Goal: Information Seeking & Learning: Learn about a topic

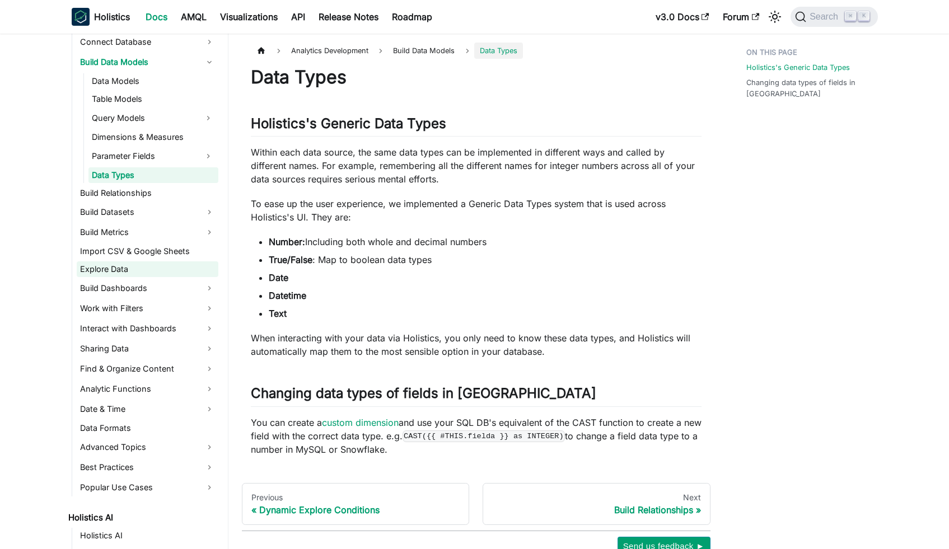
scroll to position [235, 0]
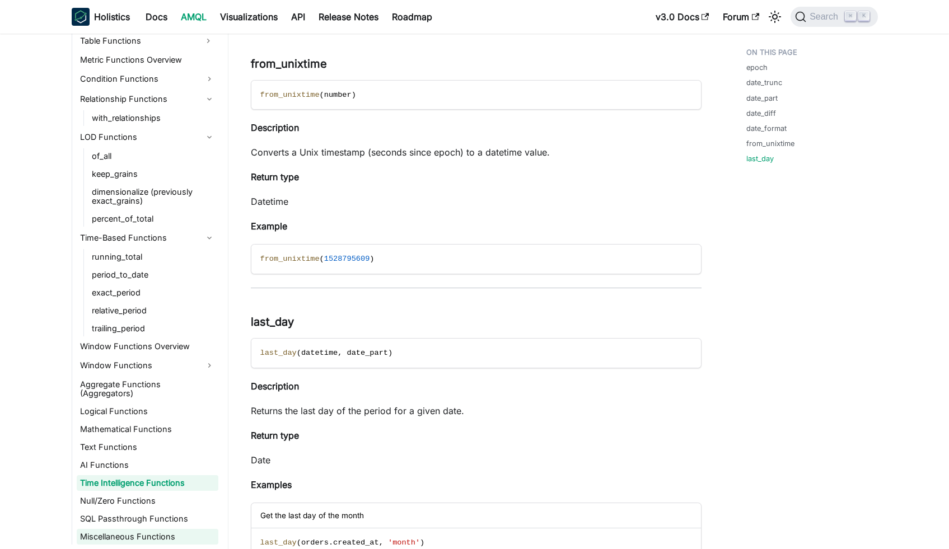
scroll to position [4313, 0]
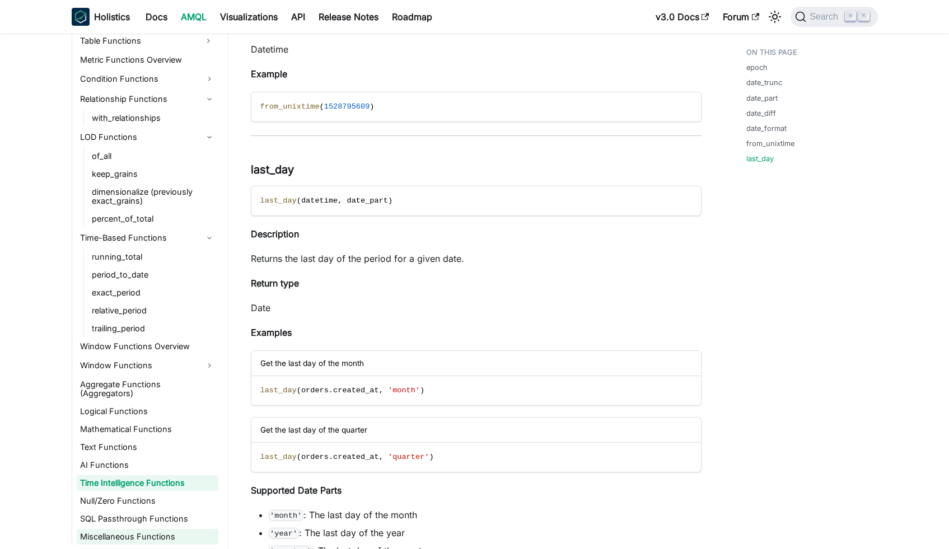
click at [148, 538] on link "Miscellaneous Functions" at bounding box center [148, 537] width 142 height 16
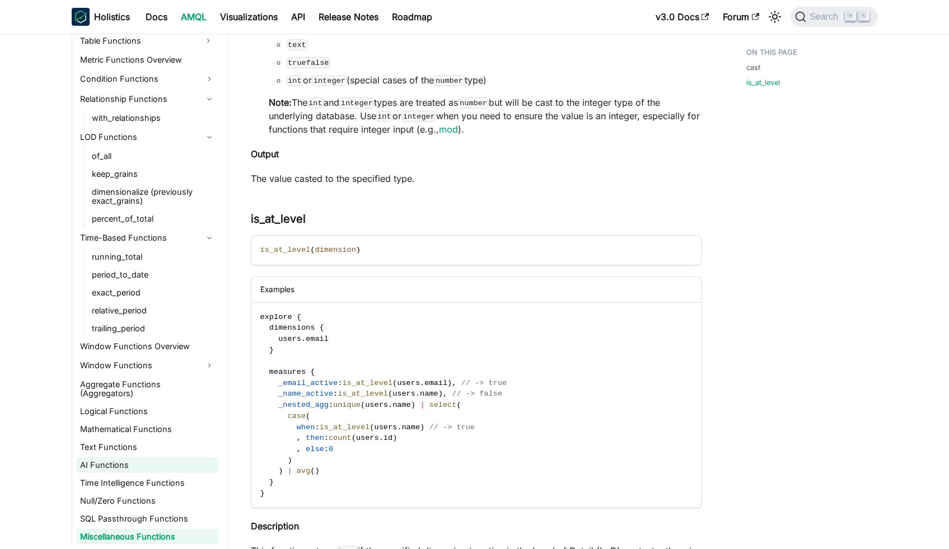
scroll to position [410, 0]
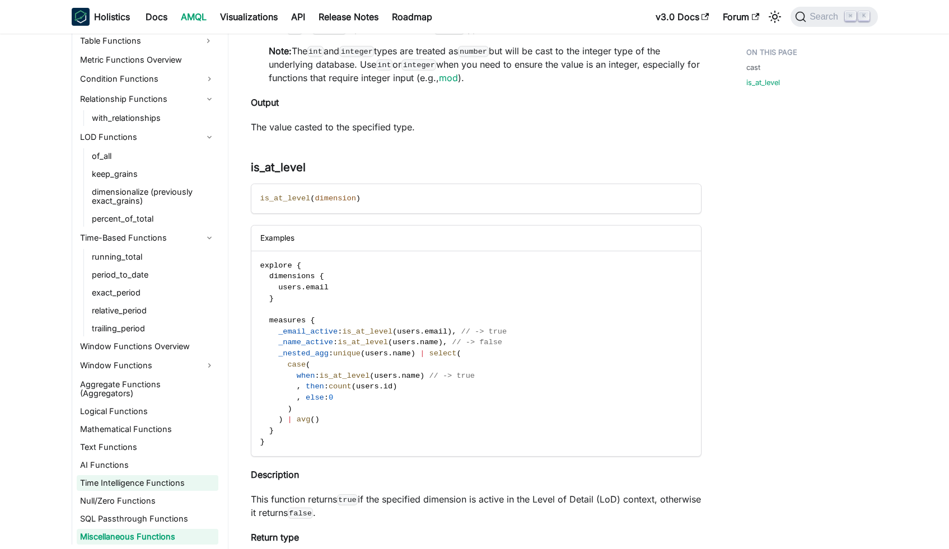
click at [147, 477] on link "Time Intelligence Functions" at bounding box center [148, 483] width 142 height 16
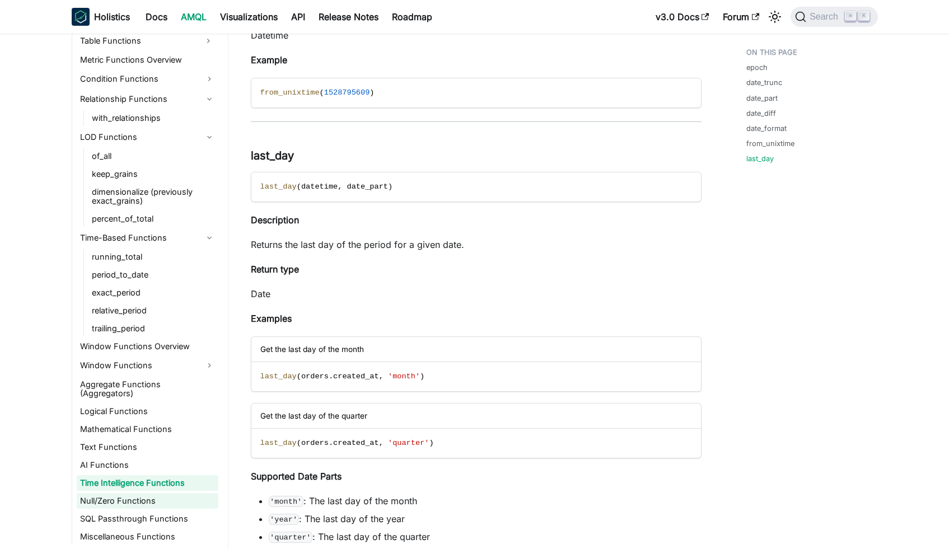
scroll to position [4327, 0]
click at [128, 455] on ul "AQL Functions Overview Table Functions Metric Functions Overview Condition Func…" at bounding box center [145, 279] width 147 height 531
click at [124, 448] on link "Text Functions" at bounding box center [148, 447] width 142 height 16
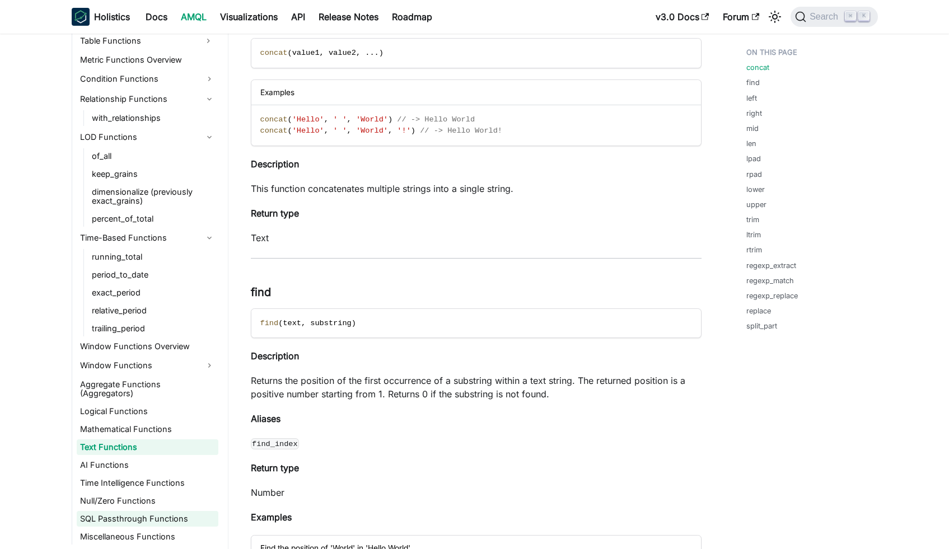
scroll to position [100, 0]
click at [121, 498] on link "Null/Zero Functions" at bounding box center [148, 501] width 142 height 16
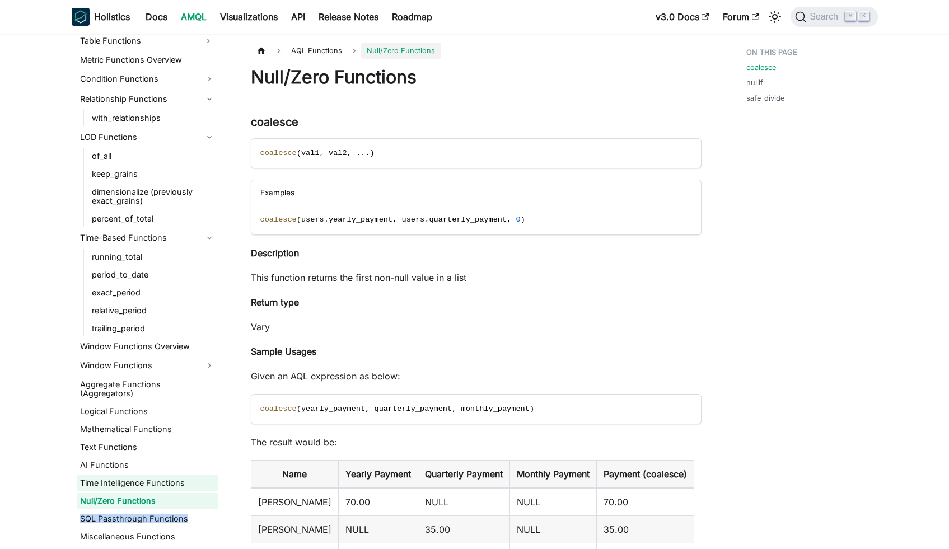
click at [121, 485] on link "Time Intelligence Functions" at bounding box center [148, 483] width 142 height 16
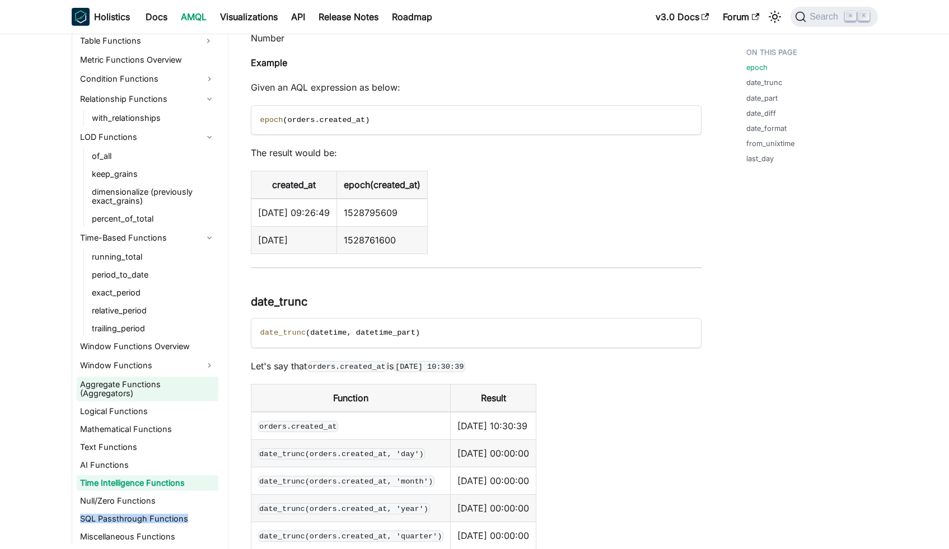
scroll to position [387, 0]
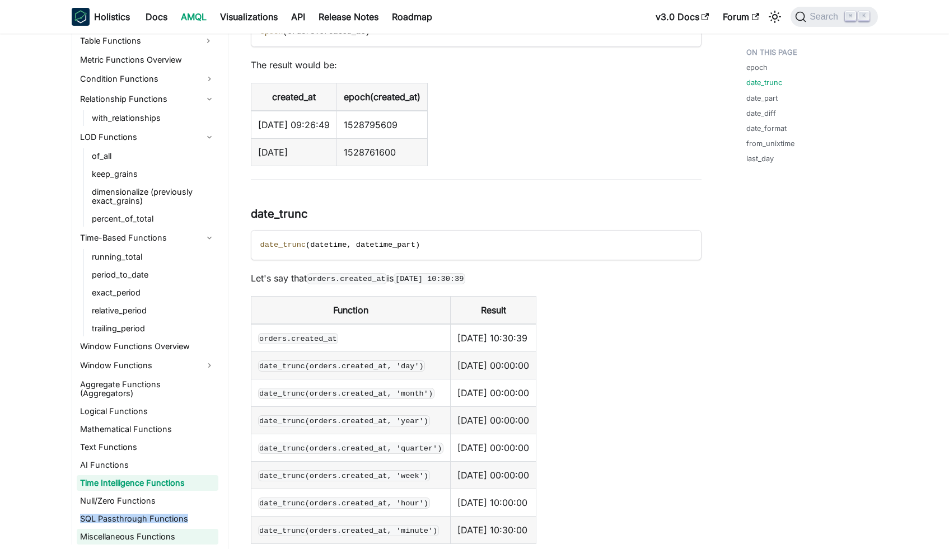
click at [149, 529] on link "Miscellaneous Functions" at bounding box center [148, 537] width 142 height 16
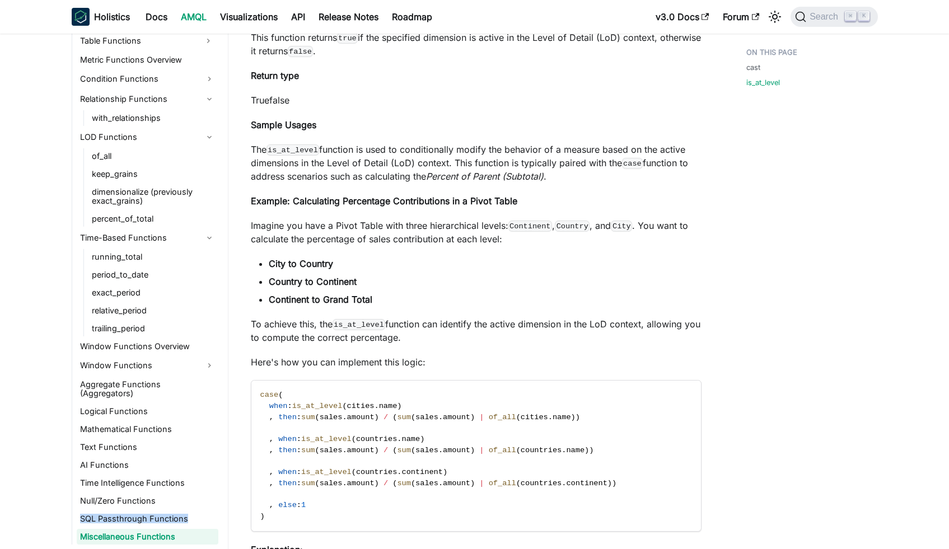
scroll to position [1208, 0]
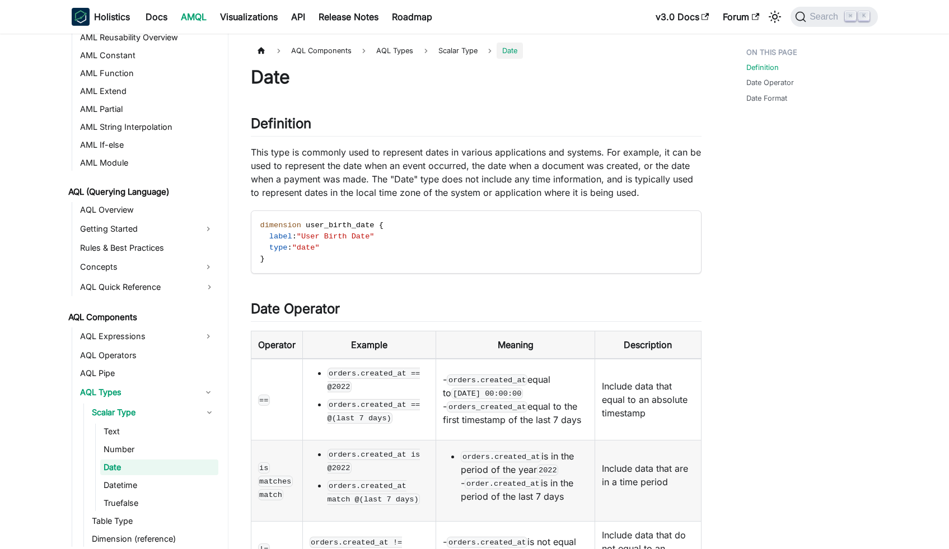
scroll to position [376, 0]
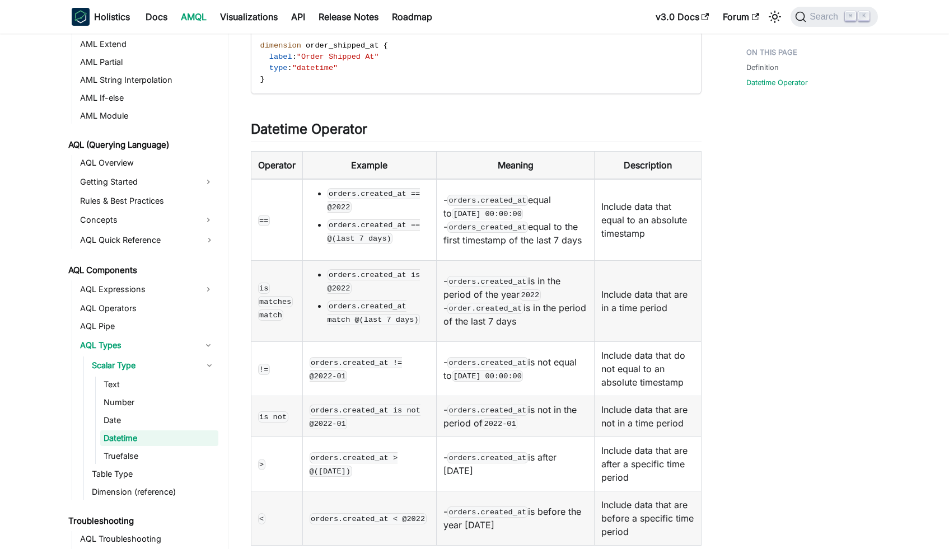
scroll to position [236, 0]
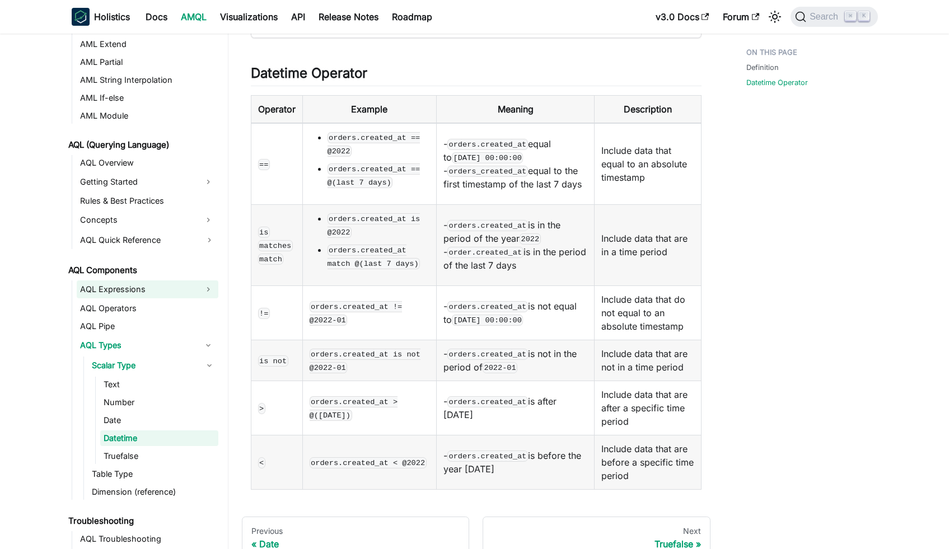
click at [167, 290] on link "AQL Expressions" at bounding box center [137, 289] width 121 height 18
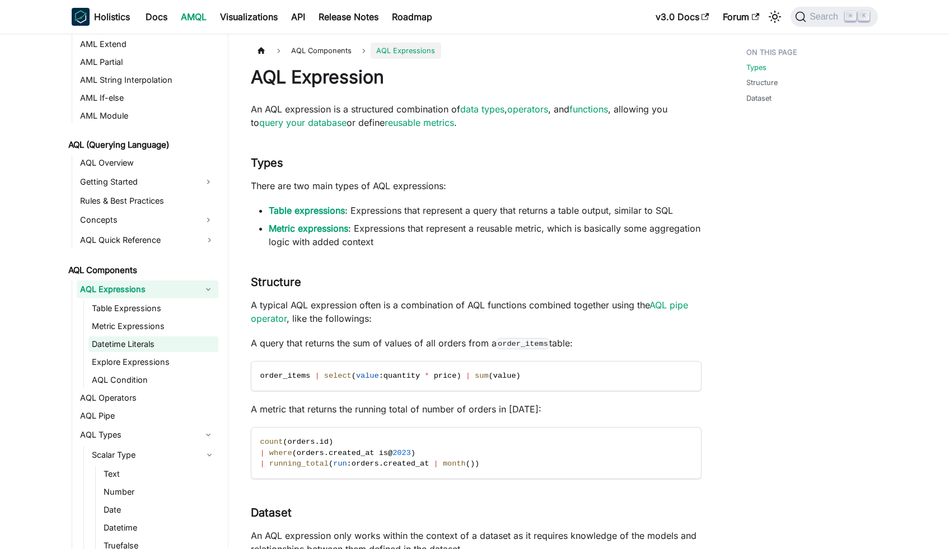
click at [134, 342] on link "Datetime Literals" at bounding box center [153, 344] width 130 height 16
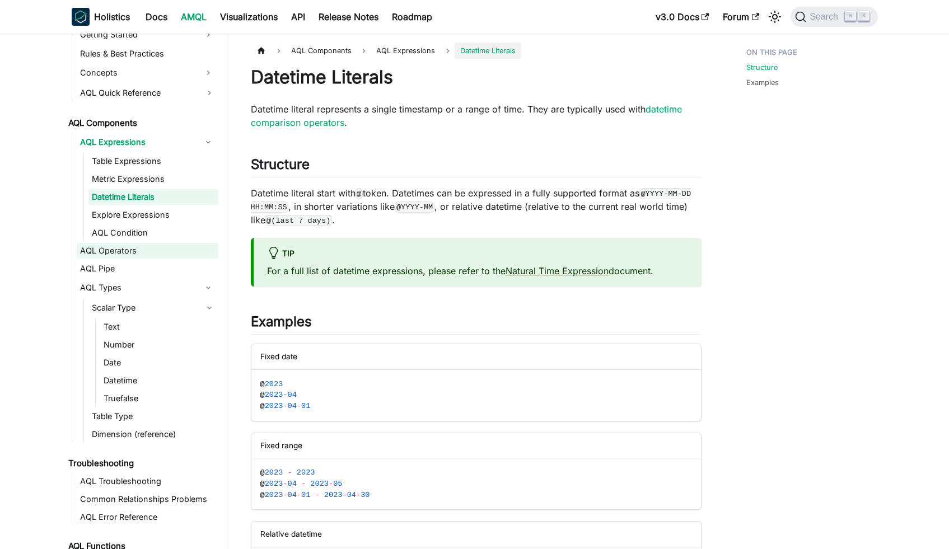
click at [168, 251] on link "AQL Operators" at bounding box center [148, 251] width 142 height 16
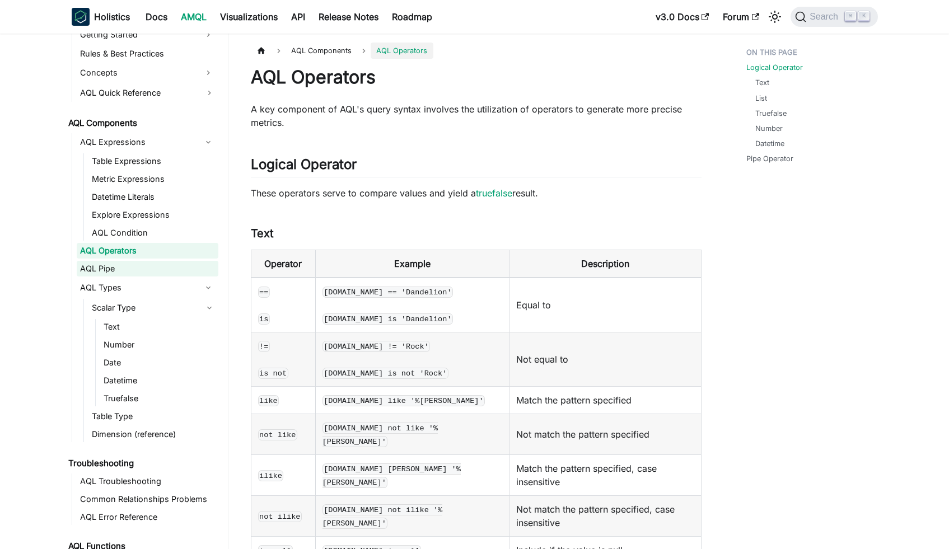
click at [162, 266] on link "AQL Pipe" at bounding box center [148, 269] width 142 height 16
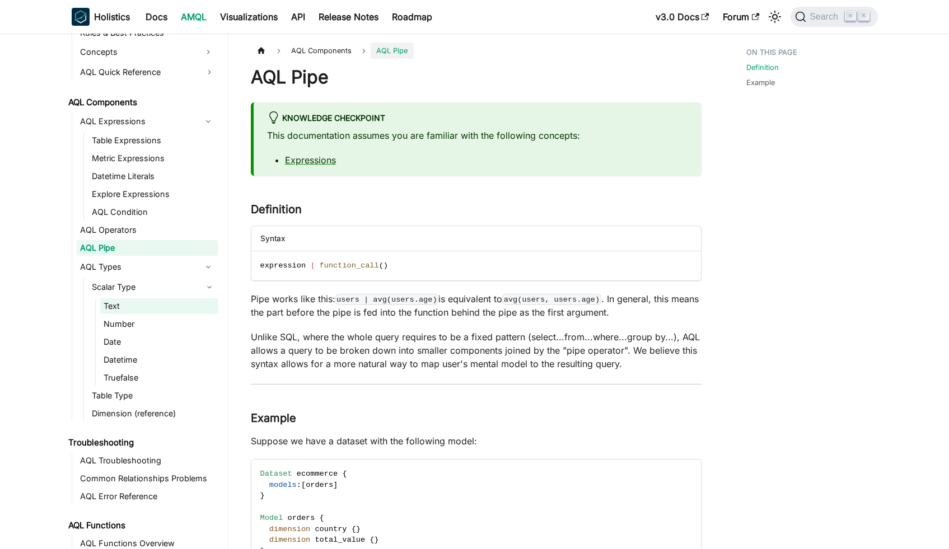
scroll to position [575, 0]
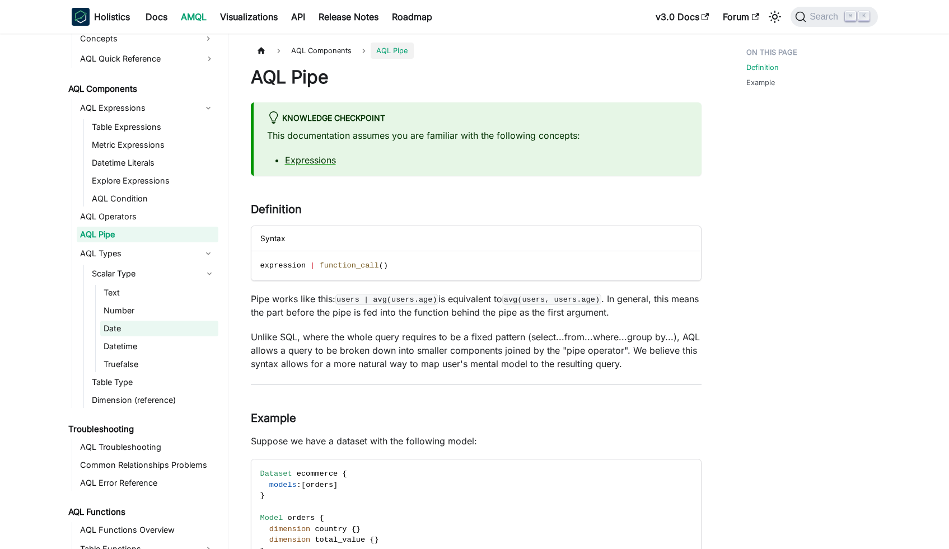
click at [128, 329] on link "Date" at bounding box center [159, 329] width 118 height 16
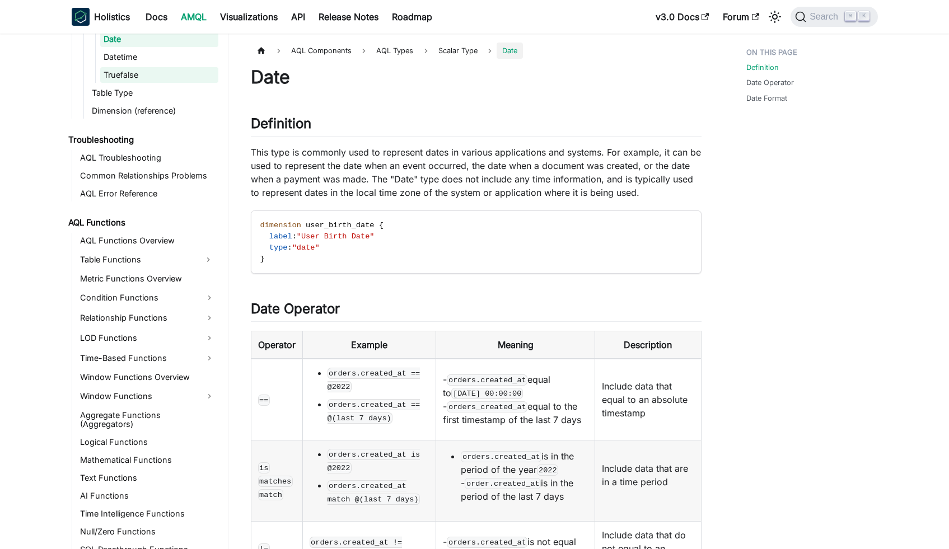
scroll to position [871, 0]
